Goal: Transaction & Acquisition: Purchase product/service

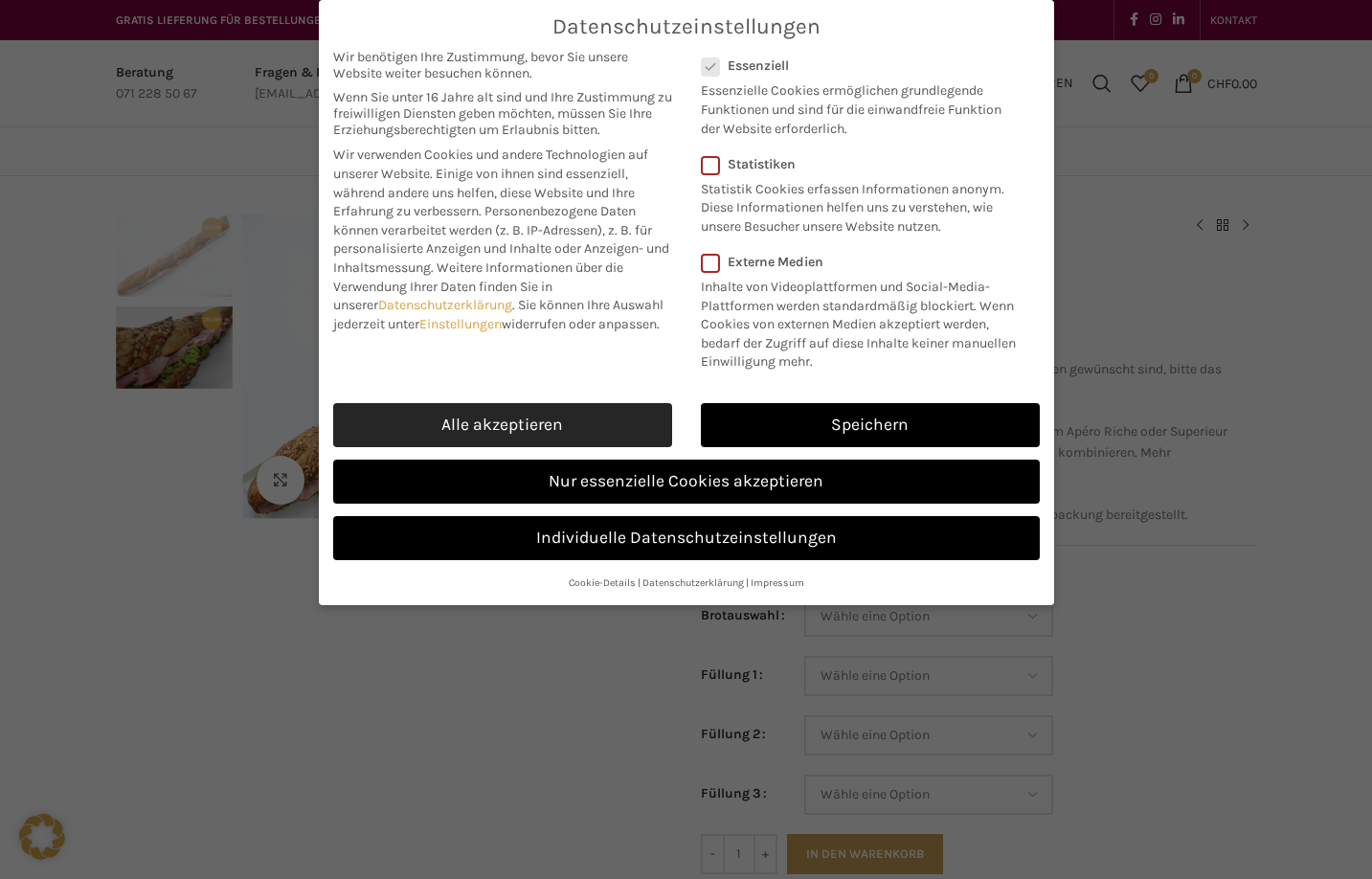
click at [563, 421] on link "Alle akzeptieren" at bounding box center [502, 426] width 339 height 44
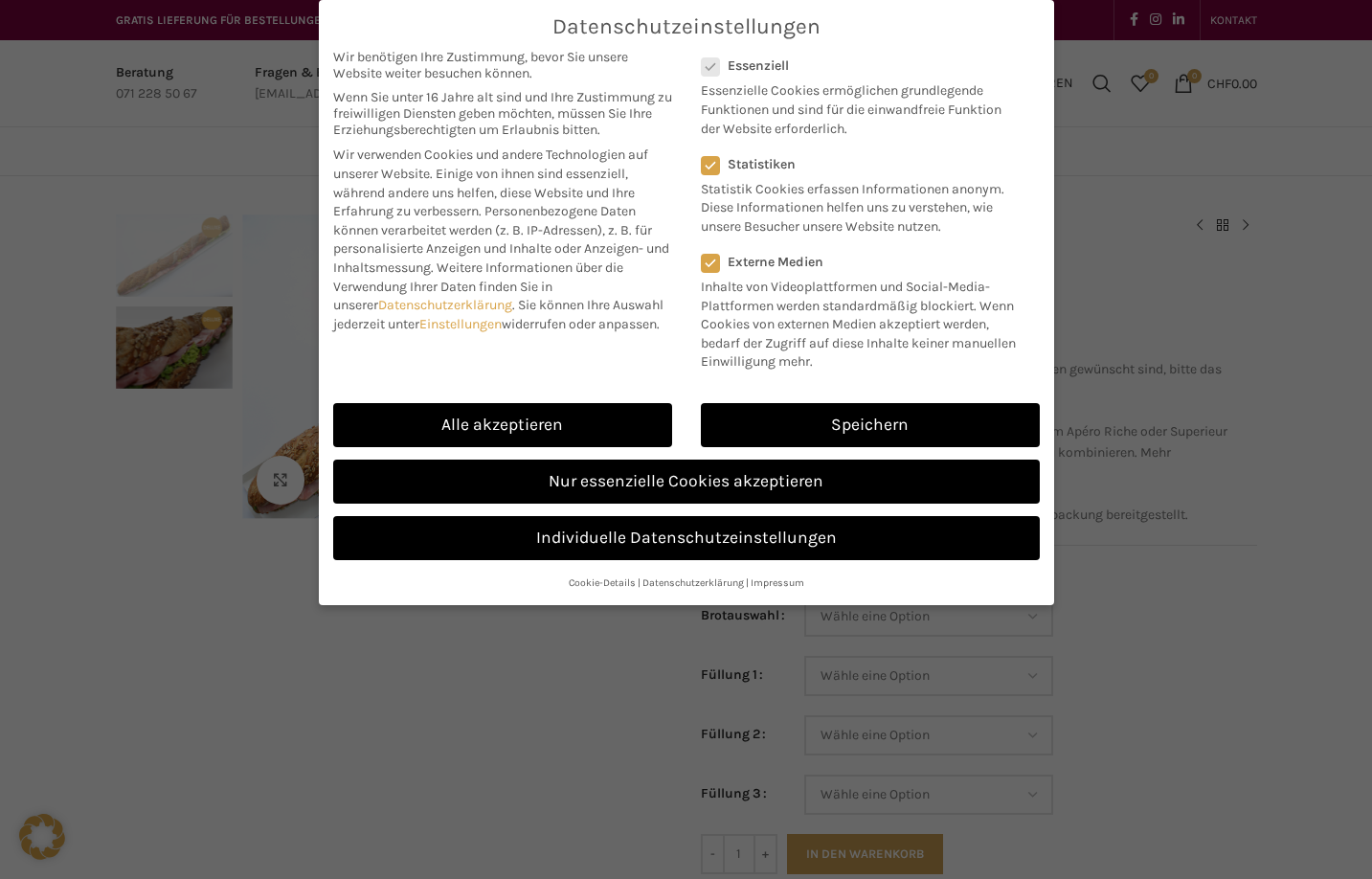
checkbox input "true"
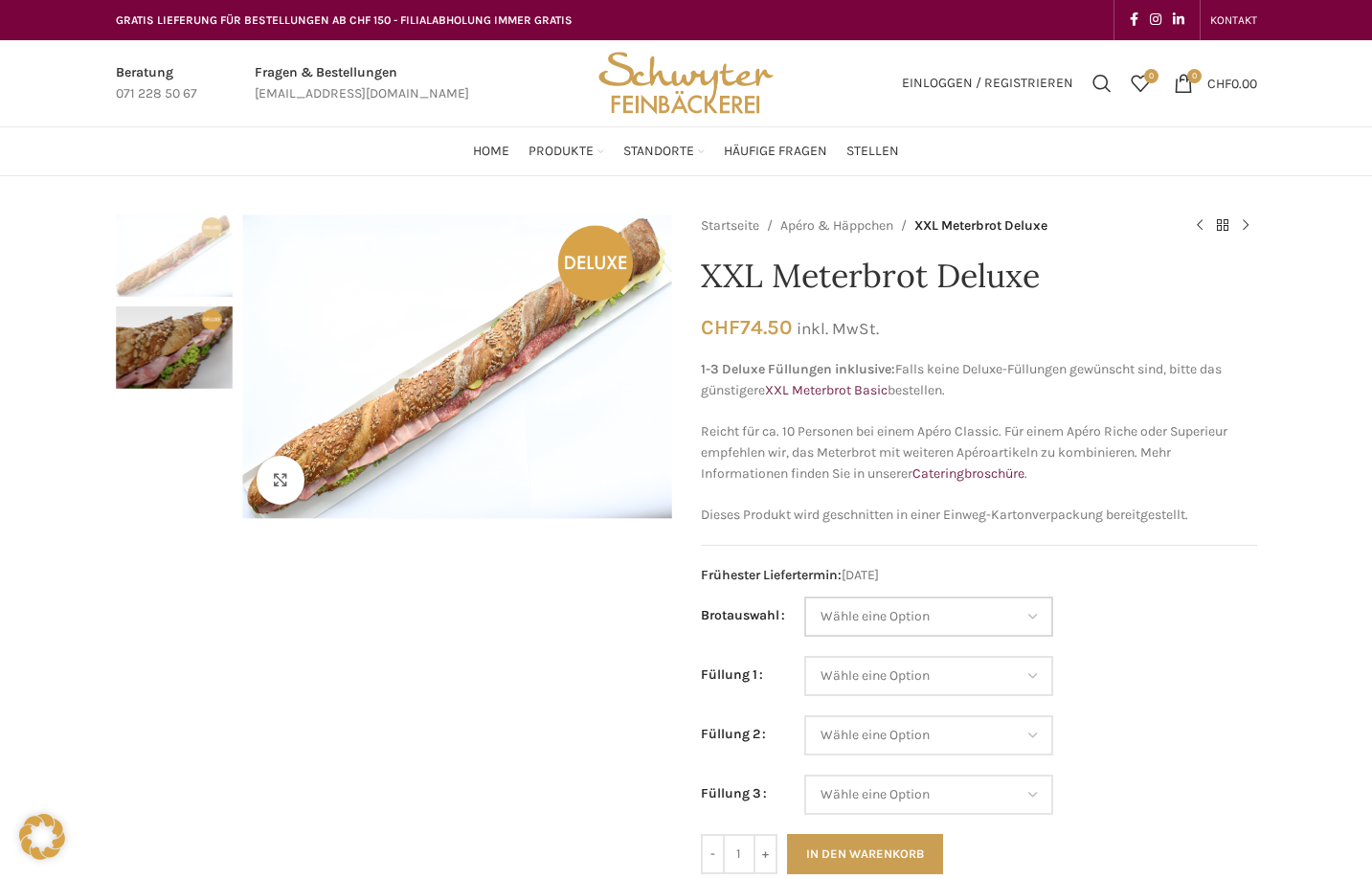
click at [920, 624] on select "Wähle eine Option Baguette Paillasse dunkel Paillasse knusper (Bild) Laugenbagu…" at bounding box center [929, 617] width 249 height 40
click at [804, 597] on select "Wähle eine Option Baguette Paillasse dunkel Paillasse knusper (Bild) Laugenbagu…" at bounding box center [929, 617] width 249 height 40
select select "Baguette"
click at [908, 673] on select "Wähle eine Option Lachs (Deluxe) Roastbeef (Deluxe) Rohschinken (Deluxe) Mostbr…" at bounding box center [929, 676] width 249 height 40
select select "Eimasse"
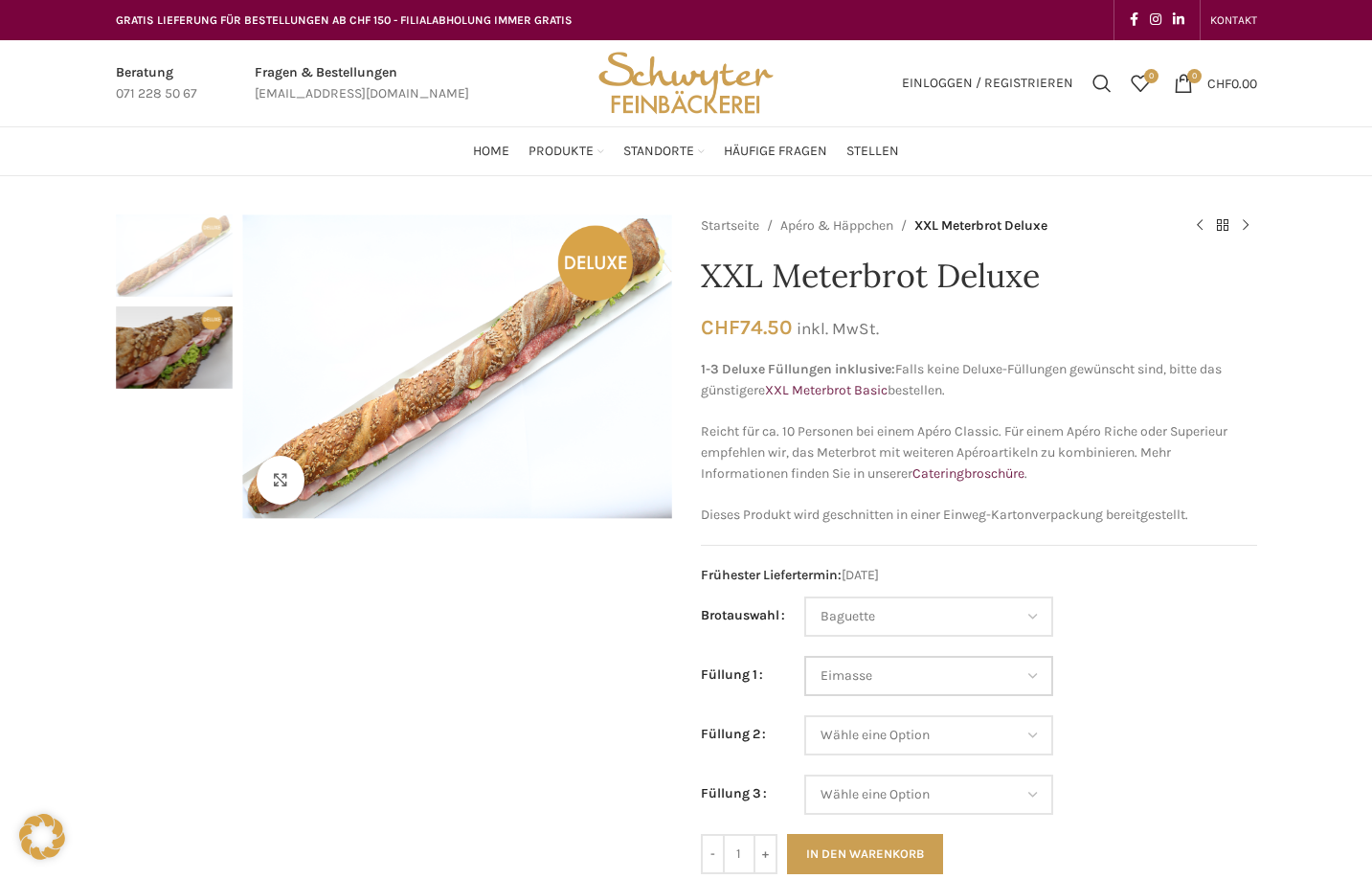
click at [804, 656] on select "Wähle eine Option Lachs (Deluxe) Roastbeef (Deluxe) Rohschinken (Deluxe) Mostbr…" at bounding box center [929, 676] width 249 height 40
select select "Baguette"
select select "Eimasse"
click at [884, 676] on select "Wähle eine Option Lachs (Deluxe) Roastbeef (Deluxe) Rohschinken (Deluxe) Mostbr…" at bounding box center [929, 676] width 249 height 40
click at [885, 733] on select "Wähle eine Option Lachs (Deluxe) Roastbeef (Deluxe) Rohschinken (Deluxe) Mostbr…" at bounding box center [929, 735] width 249 height 40
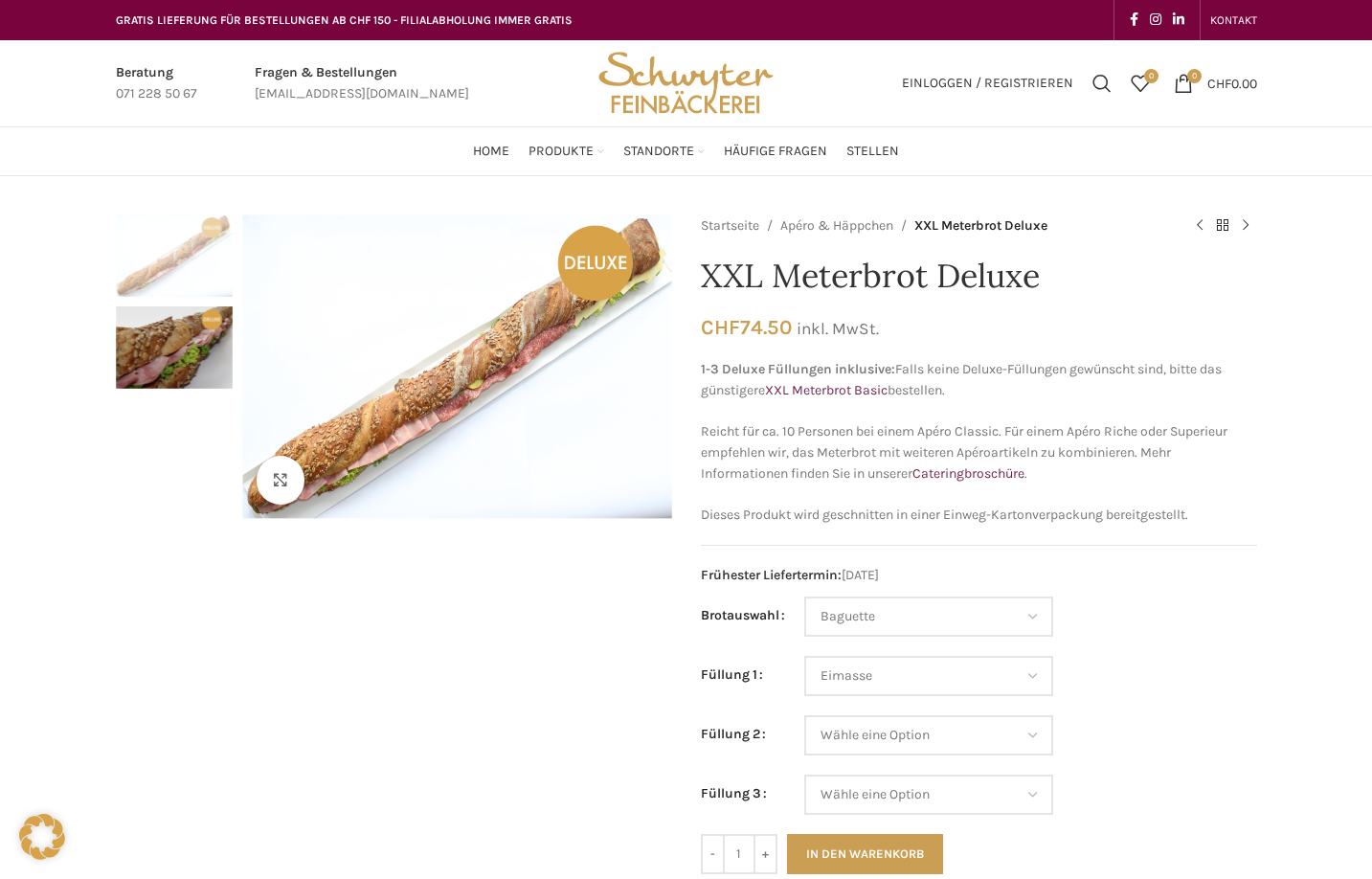
click at [1140, 658] on td "Wähle eine Option Lachs (Deluxe) Roastbeef (Deluxe) Rohschinken (Deluxe) Mostbr…" at bounding box center [1030, 686] width 452 height 60
